Goal: Information Seeking & Learning: Understand process/instructions

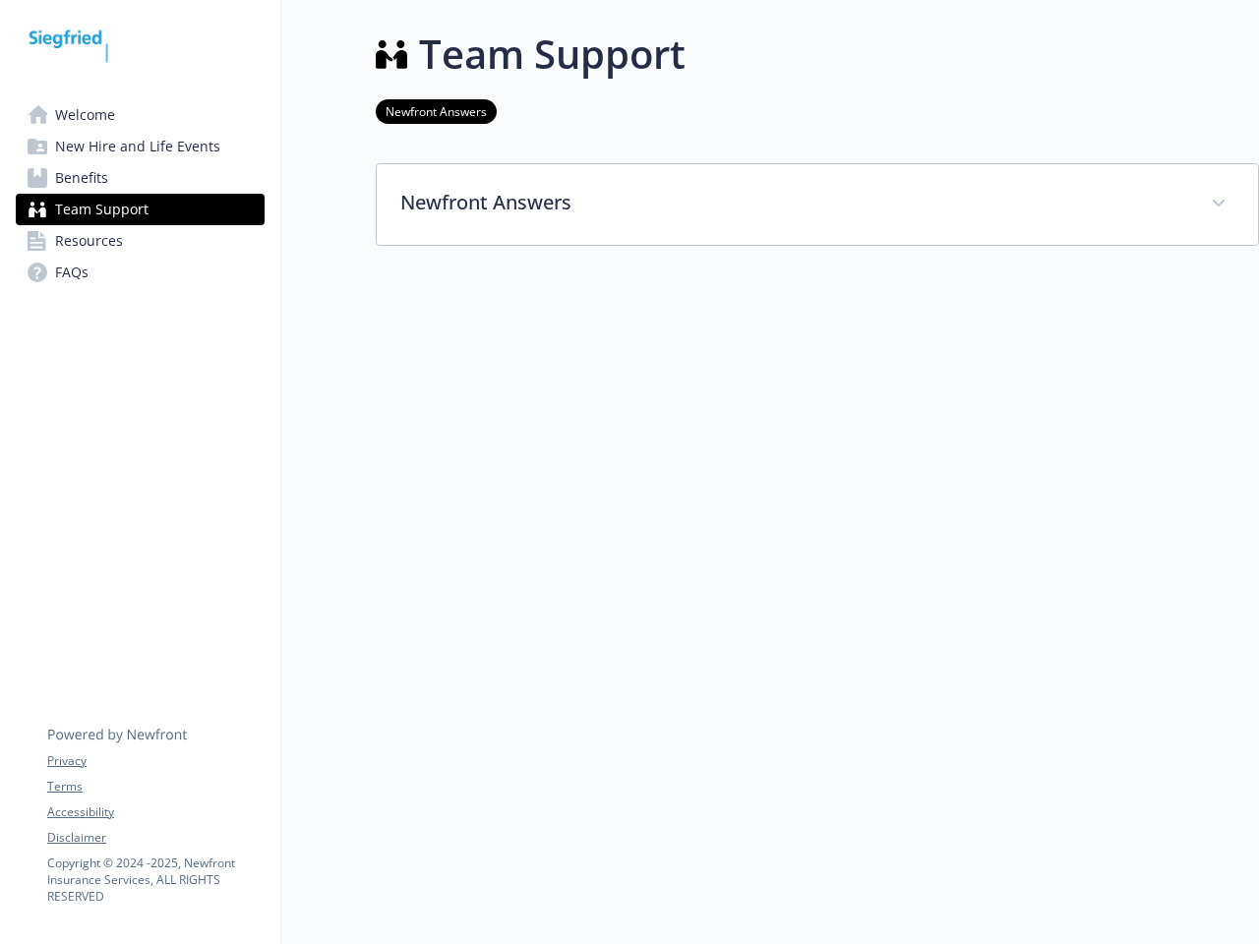
click at [629, 472] on div at bounding box center [817, 369] width 883 height 246
click at [155, 812] on link "Accessibility" at bounding box center [155, 812] width 216 height 18
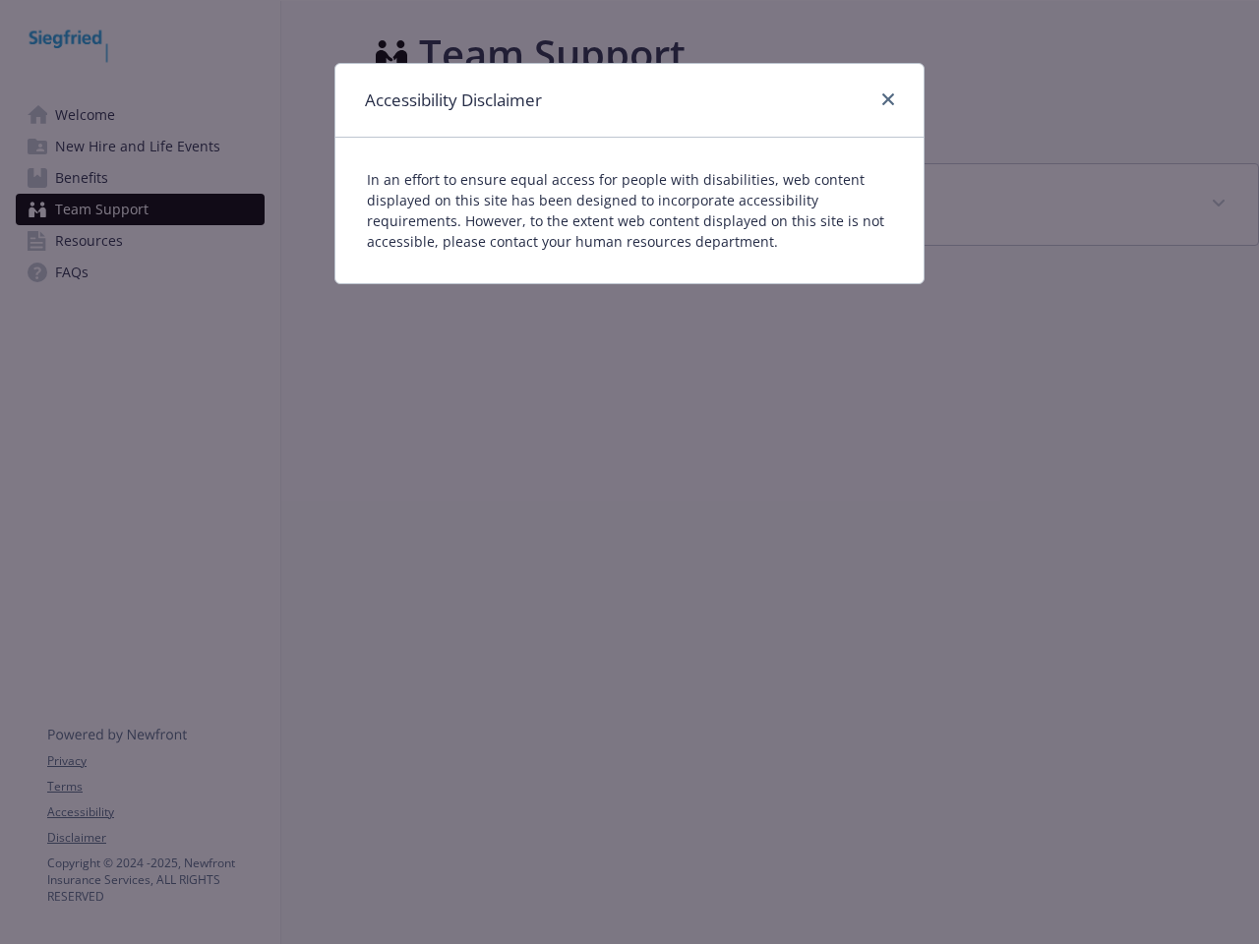
click at [155, 838] on div "Accessibility Disclaimer In an effort to ensure equal access for people with di…" at bounding box center [629, 472] width 1259 height 944
click at [817, 205] on p "In an effort to ensure equal access for people with disabilities, web content d…" at bounding box center [629, 210] width 525 height 83
